Goal: Contribute content

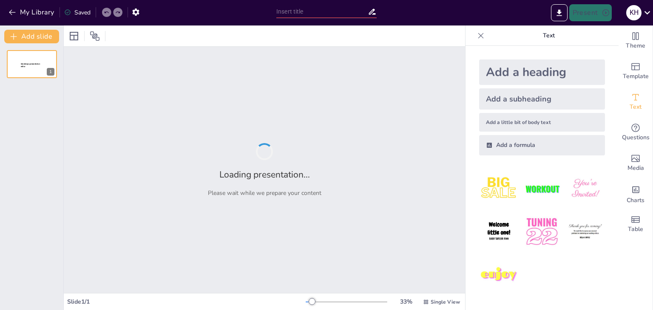
type input "Embriología del Sistema Nervioso: Proceso y Diversión a Través de Imágenes"
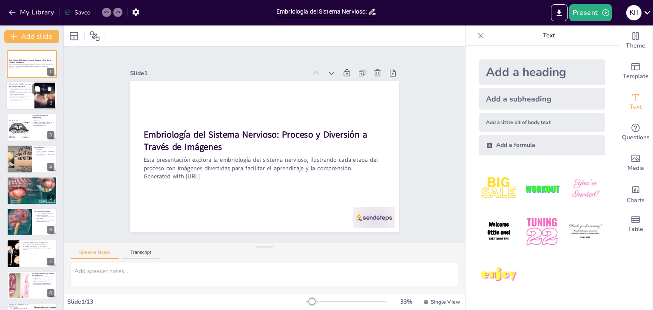
click at [44, 101] on div at bounding box center [45, 96] width 46 height 26
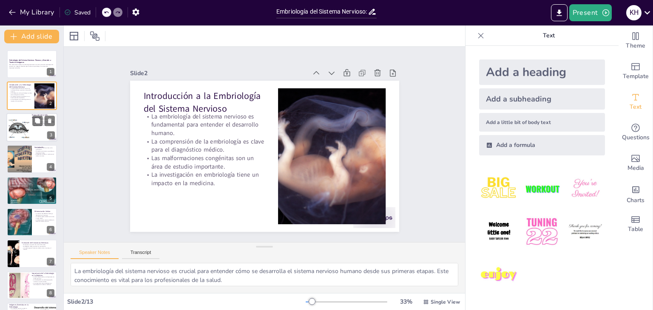
click at [39, 127] on div at bounding box center [31, 127] width 51 height 29
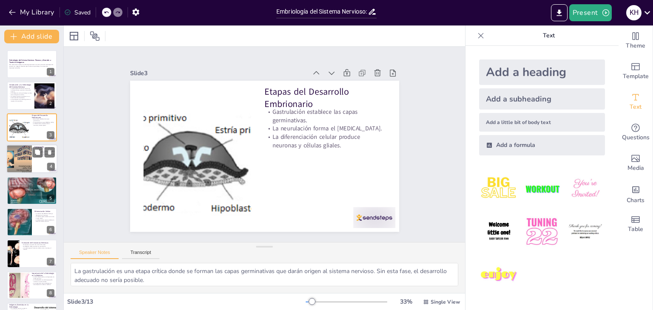
click at [32, 155] on div at bounding box center [43, 153] width 23 height 10
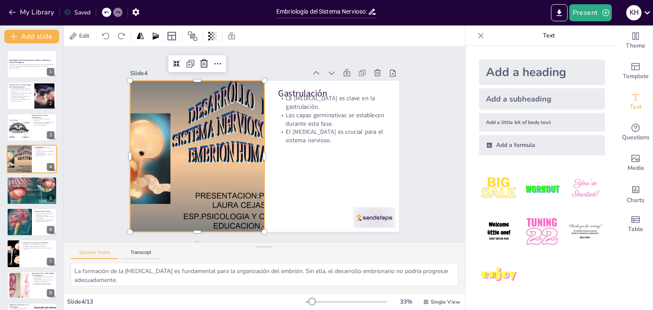
click at [218, 136] on div at bounding box center [300, 86] width 247 height 251
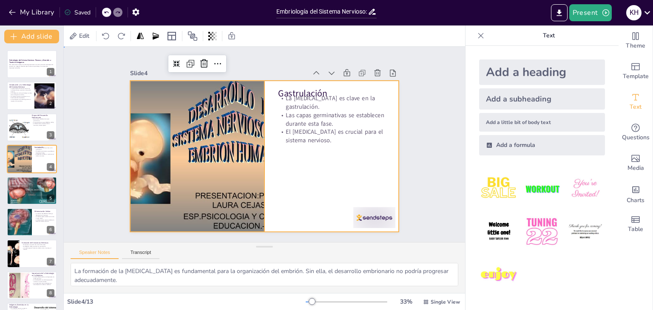
click at [270, 159] on div at bounding box center [268, 156] width 303 height 227
click at [28, 181] on p "El [MEDICAL_DATA] es el precursor del sistema nervioso." at bounding box center [32, 181] width 46 height 2
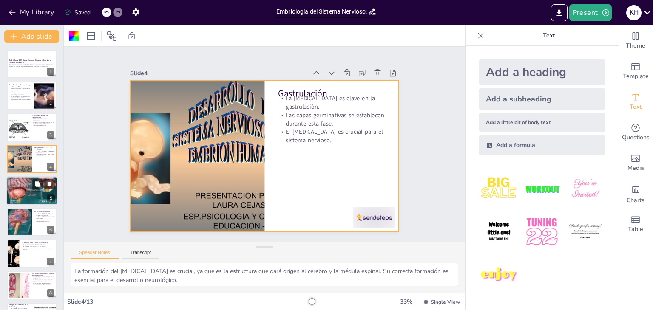
scroll to position [14, 0]
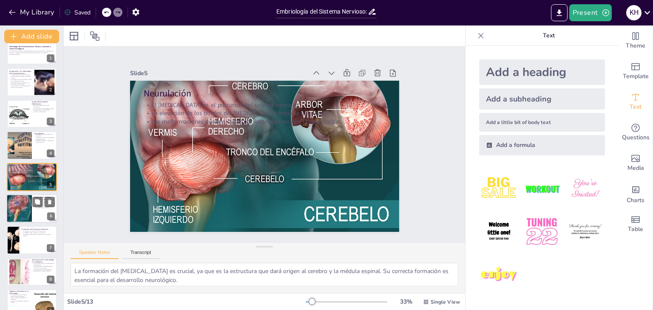
click at [16, 206] on div at bounding box center [19, 209] width 26 height 36
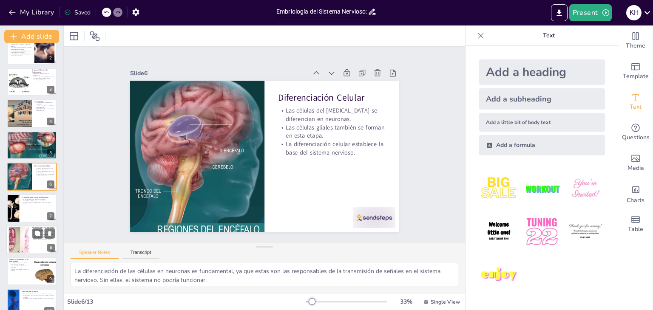
click at [11, 235] on div at bounding box center [19, 240] width 37 height 26
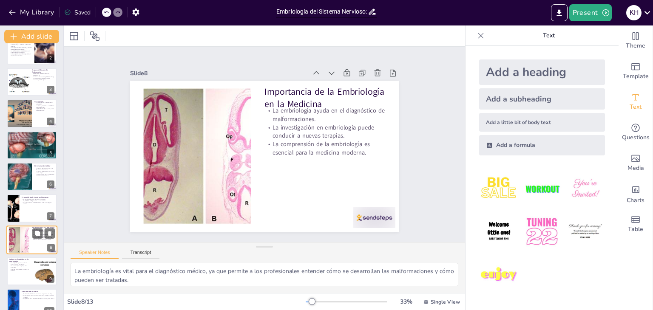
scroll to position [109, 0]
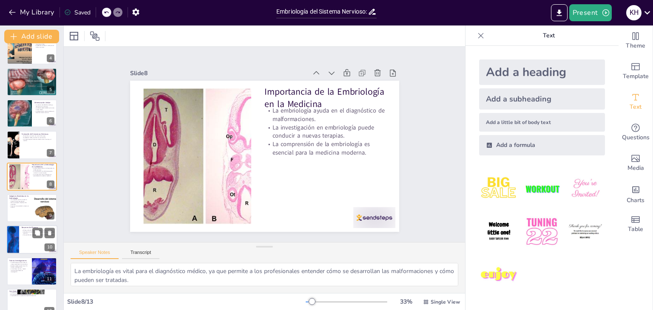
click at [18, 244] on div at bounding box center [12, 240] width 51 height 29
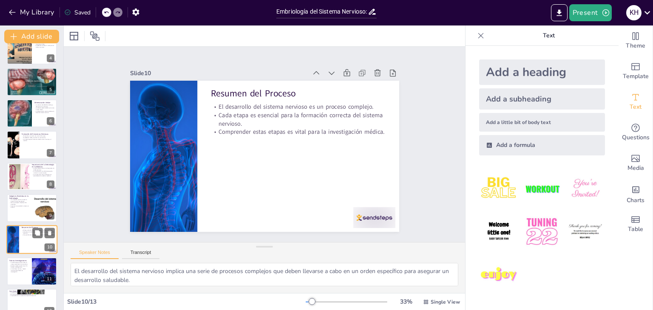
scroll to position [154, 0]
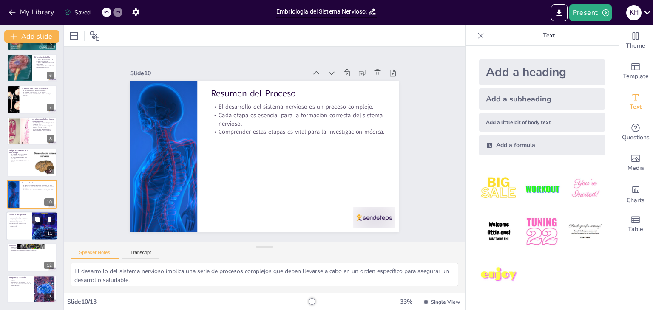
click at [24, 228] on div at bounding box center [31, 226] width 51 height 29
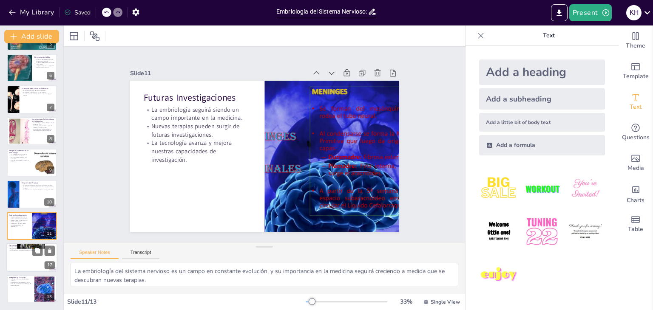
click at [18, 252] on div at bounding box center [31, 257] width 51 height 29
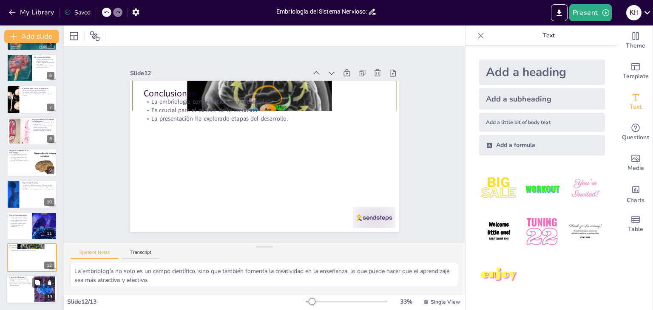
click at [22, 288] on div at bounding box center [31, 289] width 51 height 29
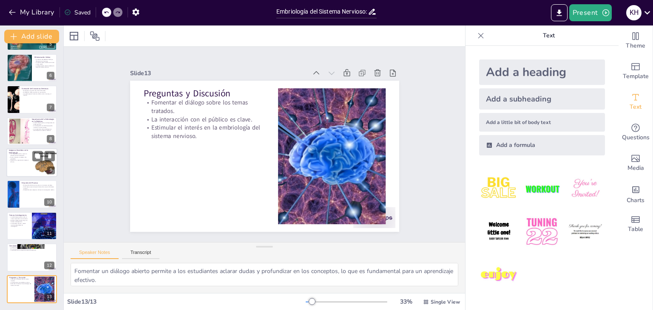
click at [31, 170] on div at bounding box center [31, 162] width 51 height 29
type textarea "Las imágenes divertidas son herramientas efectivas para captar la atención de l…"
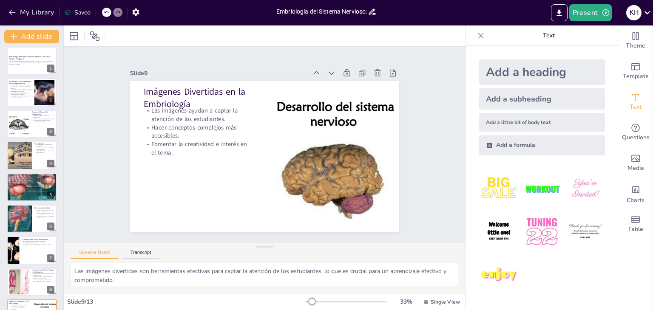
scroll to position [0, 0]
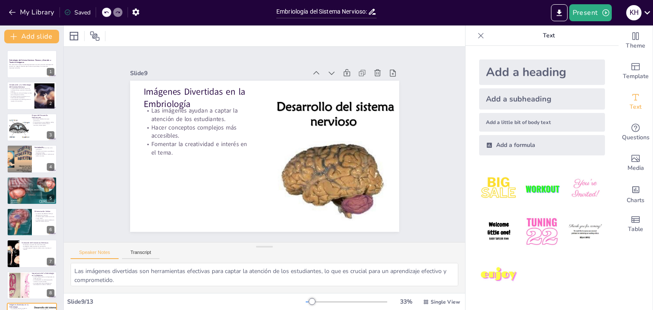
click at [104, 11] on div at bounding box center [106, 12] width 9 height 9
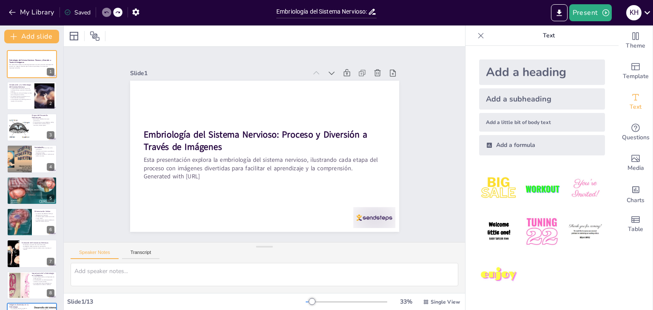
click at [104, 11] on div at bounding box center [106, 12] width 9 height 9
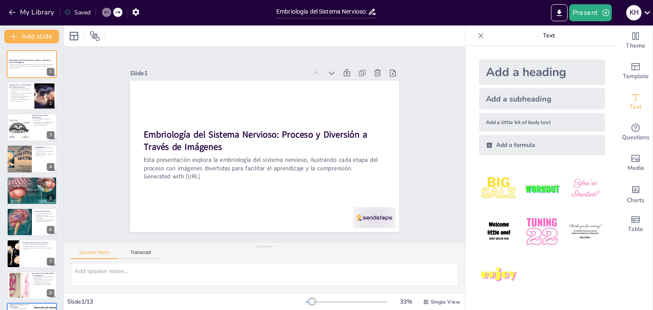
click at [104, 11] on div at bounding box center [106, 12] width 9 height 9
click at [11, 12] on icon "button" at bounding box center [12, 12] width 9 height 9
